Goal: Communication & Community: Connect with others

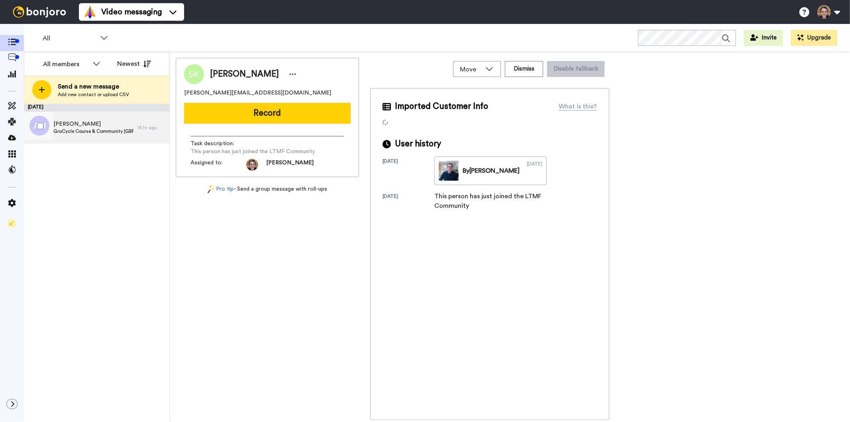
click at [94, 130] on span "GroCycle Course & Community [GBP Offer]" at bounding box center [93, 131] width 80 height 6
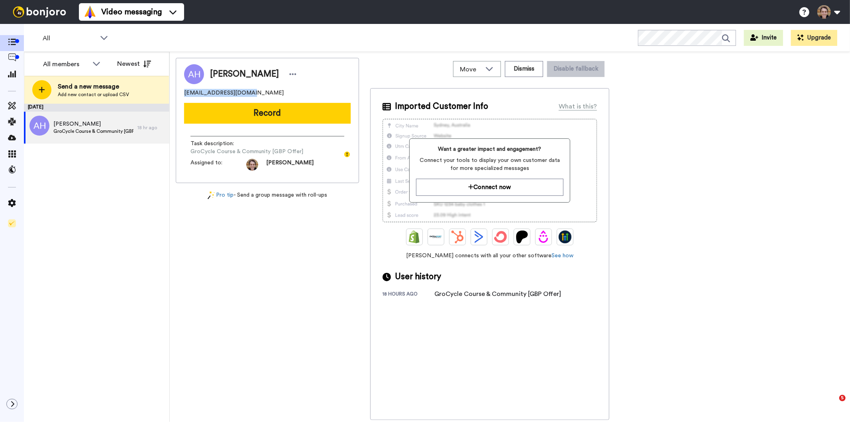
drag, startPoint x: 250, startPoint y: 92, endPoint x: 185, endPoint y: 92, distance: 65.0
click at [185, 92] on div "[EMAIL_ADDRESS][DOMAIN_NAME]" at bounding box center [267, 93] width 167 height 8
copy span "[EMAIL_ADDRESS][DOMAIN_NAME]"
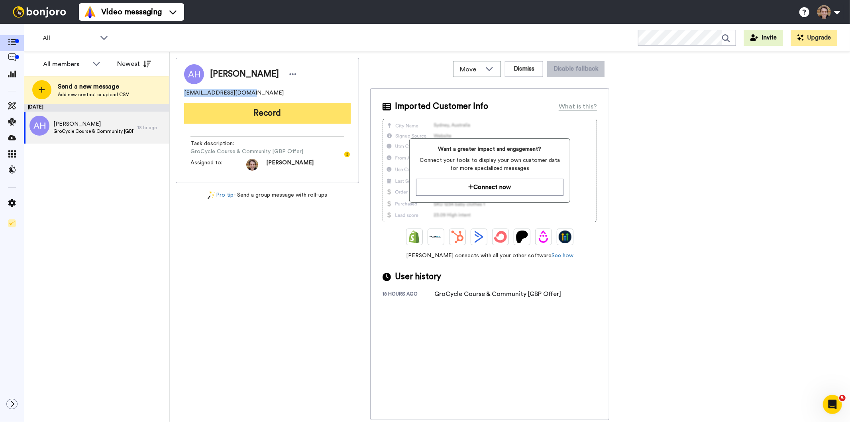
click at [277, 120] on button "Record" at bounding box center [267, 113] width 167 height 21
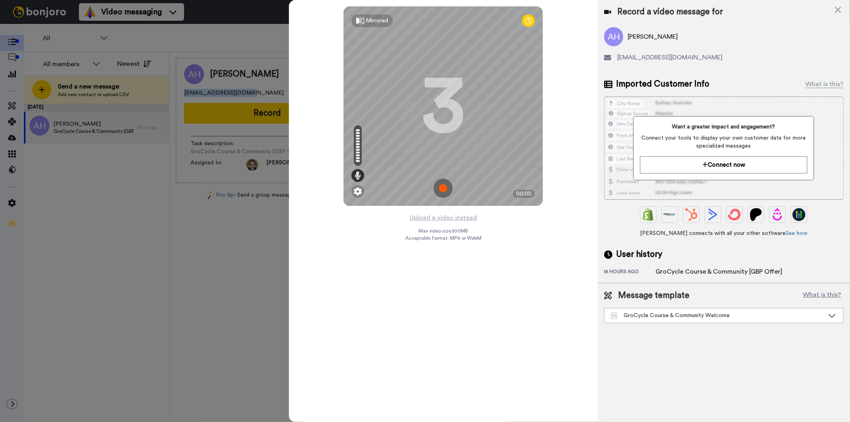
click at [445, 186] on img at bounding box center [443, 188] width 19 height 19
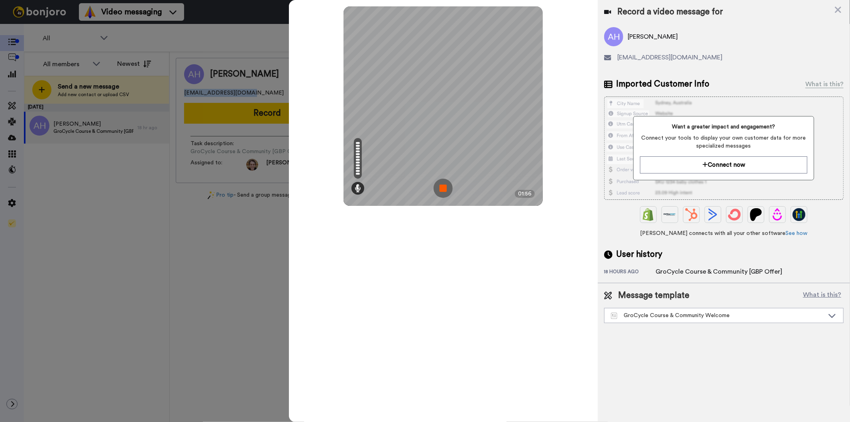
click at [443, 186] on img at bounding box center [443, 188] width 19 height 19
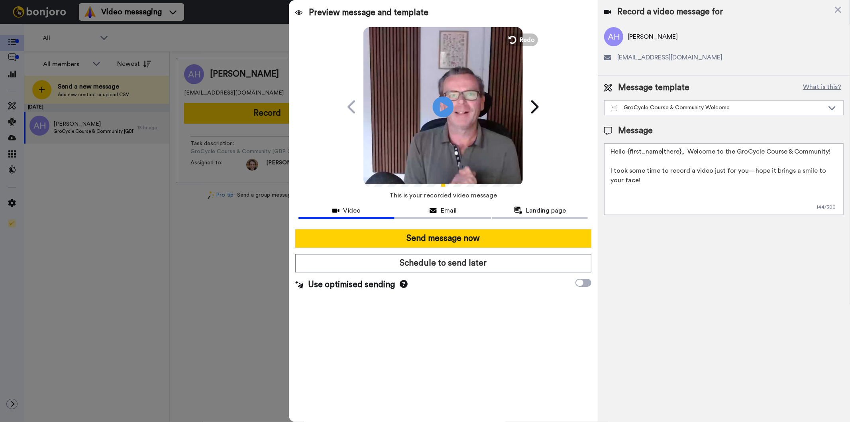
click at [448, 106] on icon "Play/Pause" at bounding box center [443, 107] width 21 height 38
click at [448, 106] on icon at bounding box center [443, 106] width 21 height 21
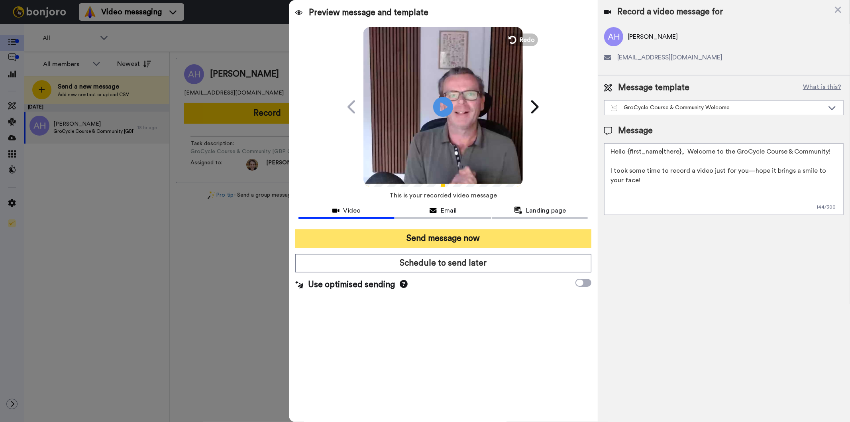
click at [440, 236] on button "Send message now" at bounding box center [443, 238] width 296 height 18
